Goal: Information Seeking & Learning: Learn about a topic

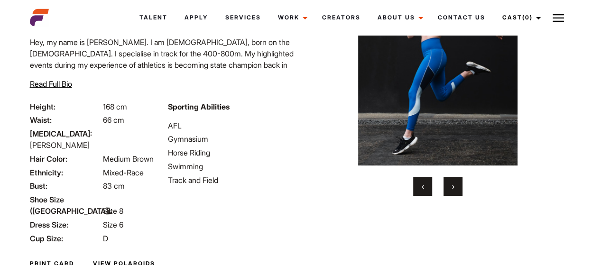
scroll to position [92, 0]
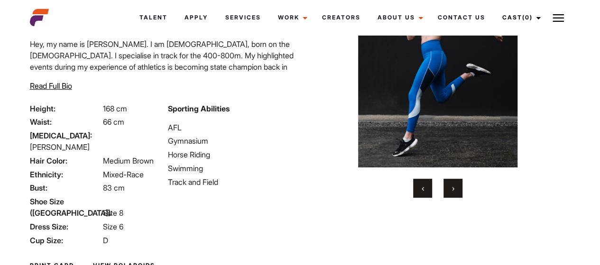
click at [456, 196] on button "›" at bounding box center [452, 188] width 19 height 19
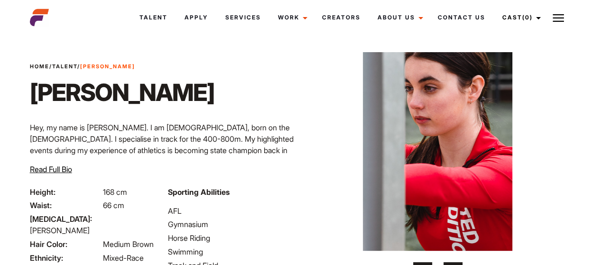
scroll to position [0, 0]
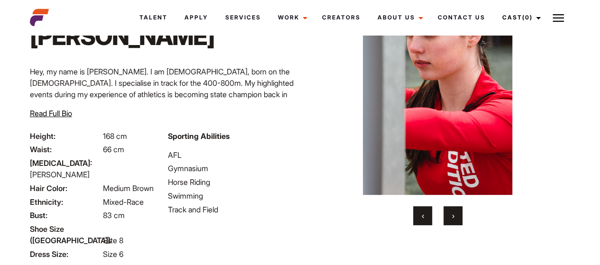
click at [459, 220] on button "›" at bounding box center [452, 215] width 19 height 19
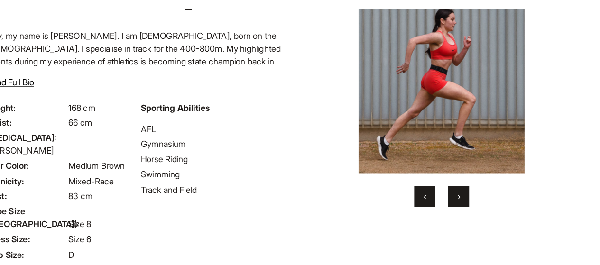
scroll to position [78, 0]
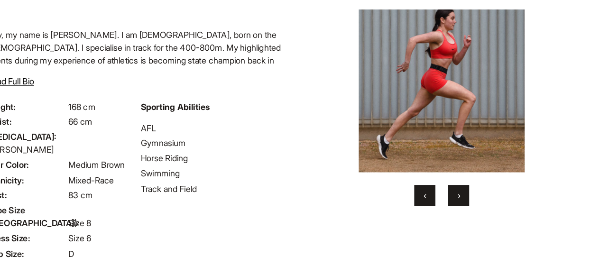
click at [458, 201] on button "›" at bounding box center [452, 202] width 19 height 19
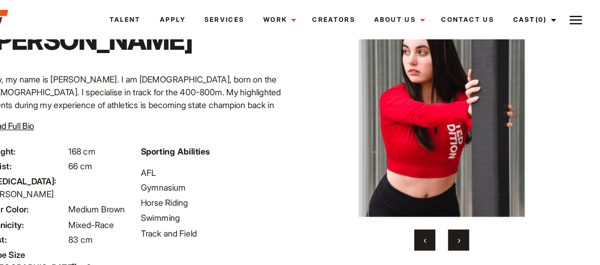
scroll to position [62, 0]
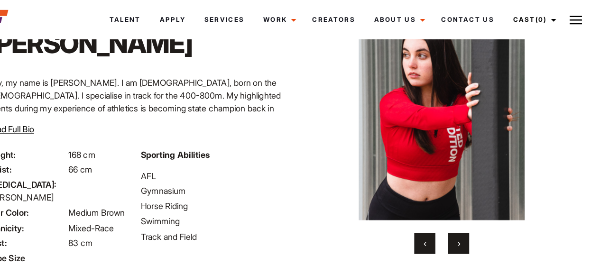
click at [458, 222] on button "›" at bounding box center [452, 218] width 19 height 19
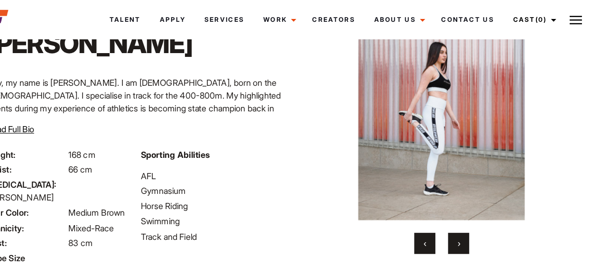
click at [458, 222] on button "›" at bounding box center [452, 218] width 19 height 19
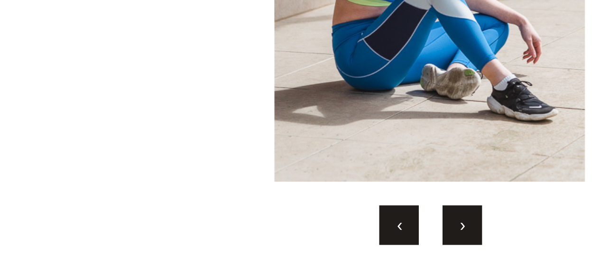
click at [419, 218] on button "‹" at bounding box center [422, 218] width 19 height 19
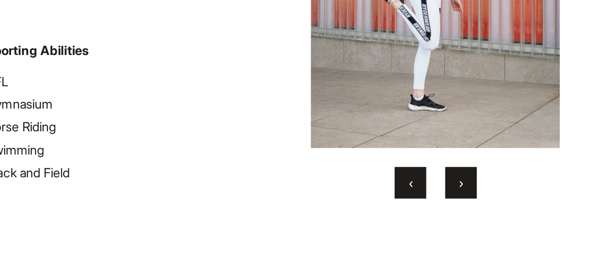
scroll to position [69, 0]
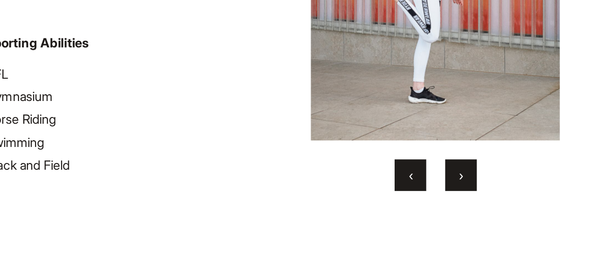
click at [453, 200] on div "‹ ›" at bounding box center [437, 105] width 230 height 229
click at [453, 204] on button "›" at bounding box center [452, 210] width 19 height 19
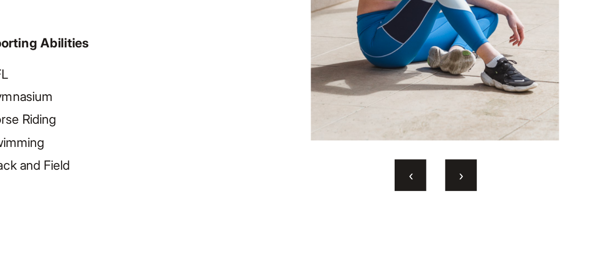
click at [454, 205] on button "›" at bounding box center [452, 210] width 19 height 19
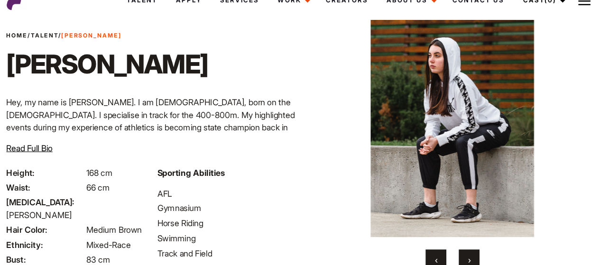
scroll to position [26, 0]
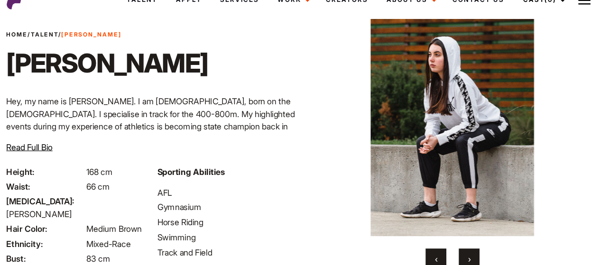
click at [446, 241] on div "‹ ›" at bounding box center [437, 149] width 230 height 229
click at [450, 249] on button "›" at bounding box center [452, 254] width 19 height 19
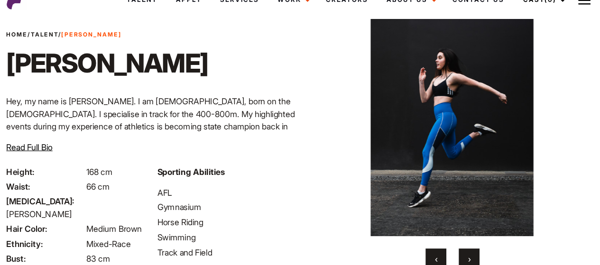
click at [451, 249] on button "›" at bounding box center [452, 254] width 19 height 19
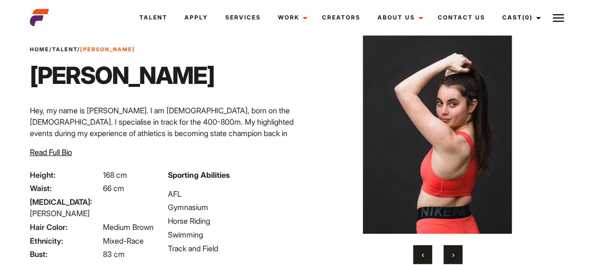
click at [450, 255] on button "›" at bounding box center [452, 254] width 19 height 19
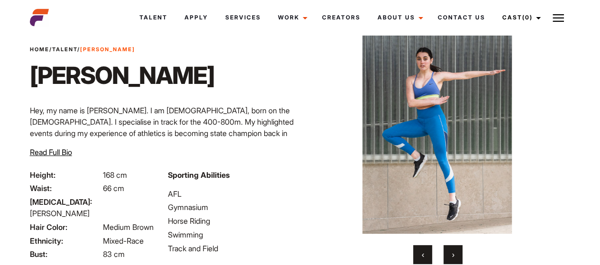
click at [62, 152] on span "Read Full Bio" at bounding box center [51, 151] width 42 height 9
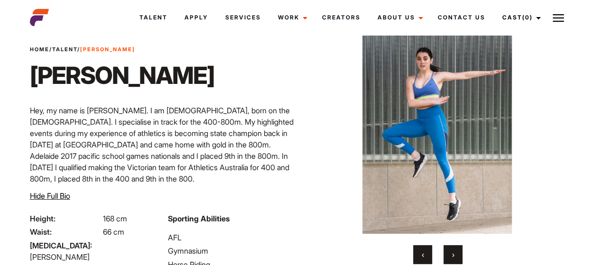
click at [452, 258] on span "›" at bounding box center [453, 254] width 2 height 9
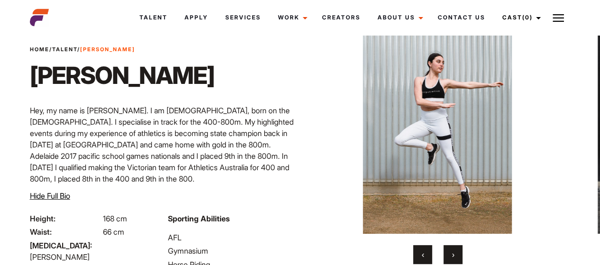
click at [454, 257] on button "›" at bounding box center [452, 254] width 19 height 19
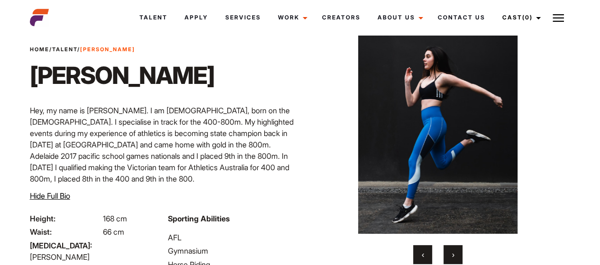
click at [454, 257] on button "›" at bounding box center [452, 254] width 19 height 19
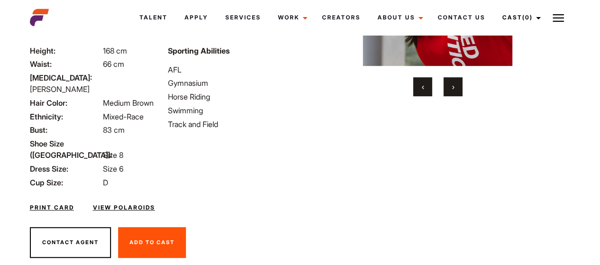
scroll to position [0, 0]
